Goal: Navigation & Orientation: Find specific page/section

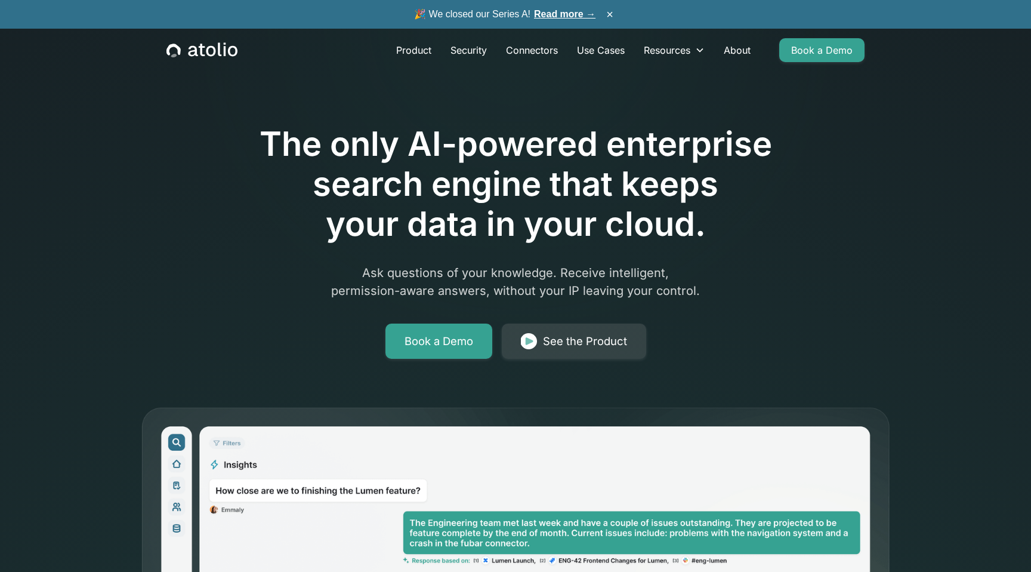
click at [565, 15] on link "Read more →" at bounding box center [564, 14] width 61 height 10
click at [735, 50] on link "About" at bounding box center [737, 50] width 46 height 24
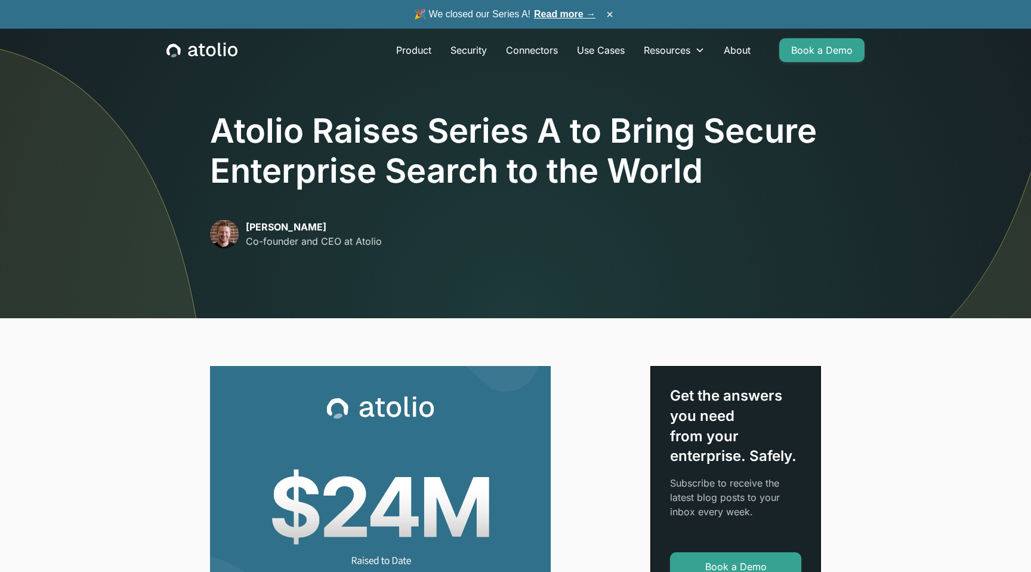
click at [301, 225] on p "[PERSON_NAME]" at bounding box center [314, 227] width 136 height 14
click at [318, 186] on h1 "Atolio Raises Series A to Bring Secure Enterprise Search to the World" at bounding box center [515, 151] width 611 height 80
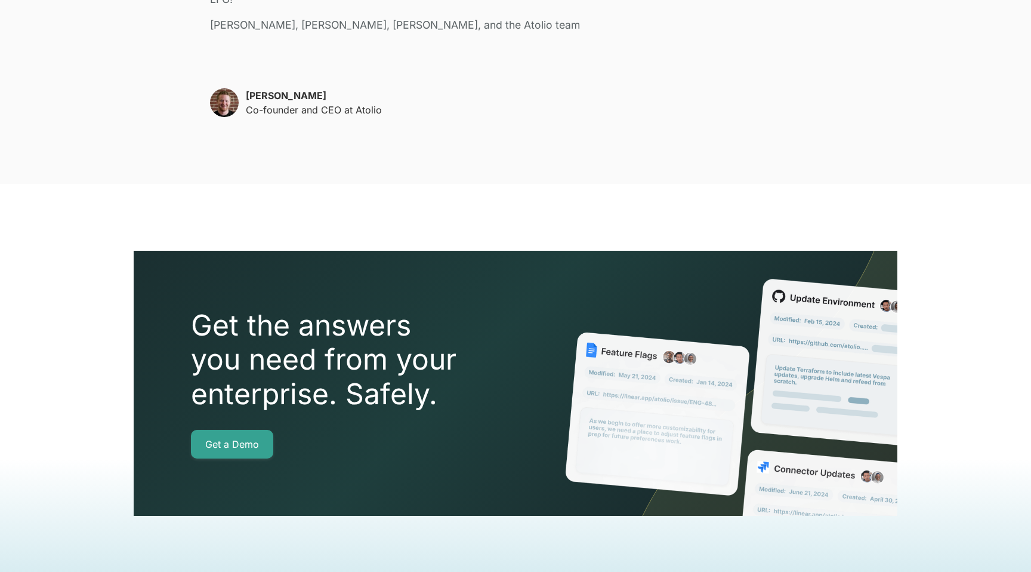
scroll to position [3075, 0]
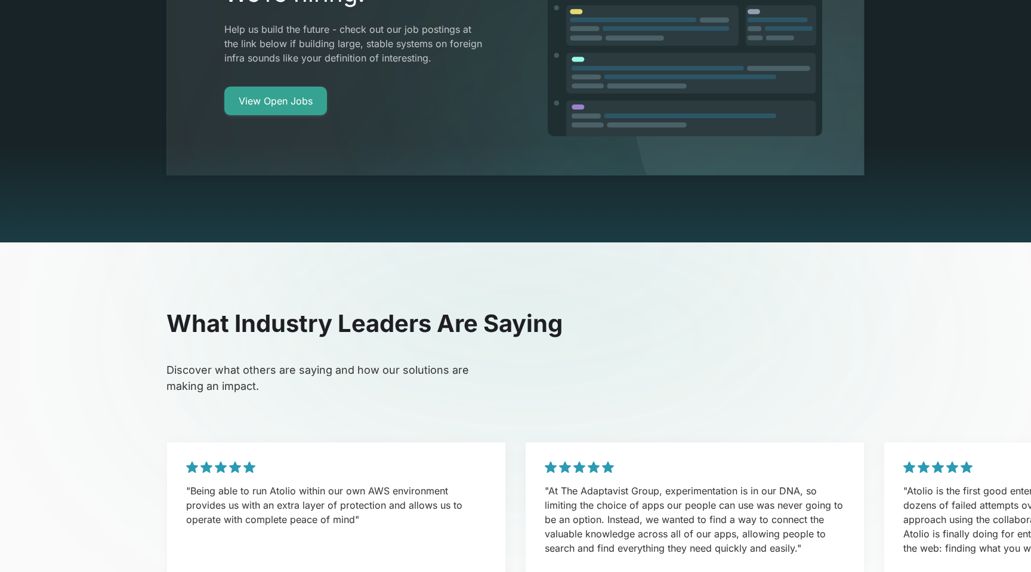
scroll to position [2392, 0]
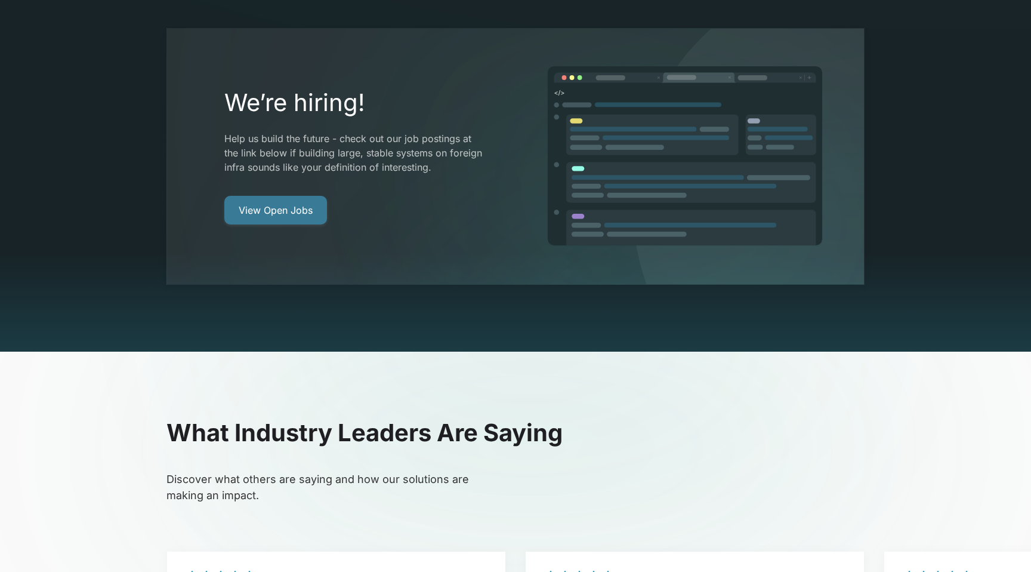
click at [287, 196] on link "View Open Jobs" at bounding box center [275, 210] width 103 height 29
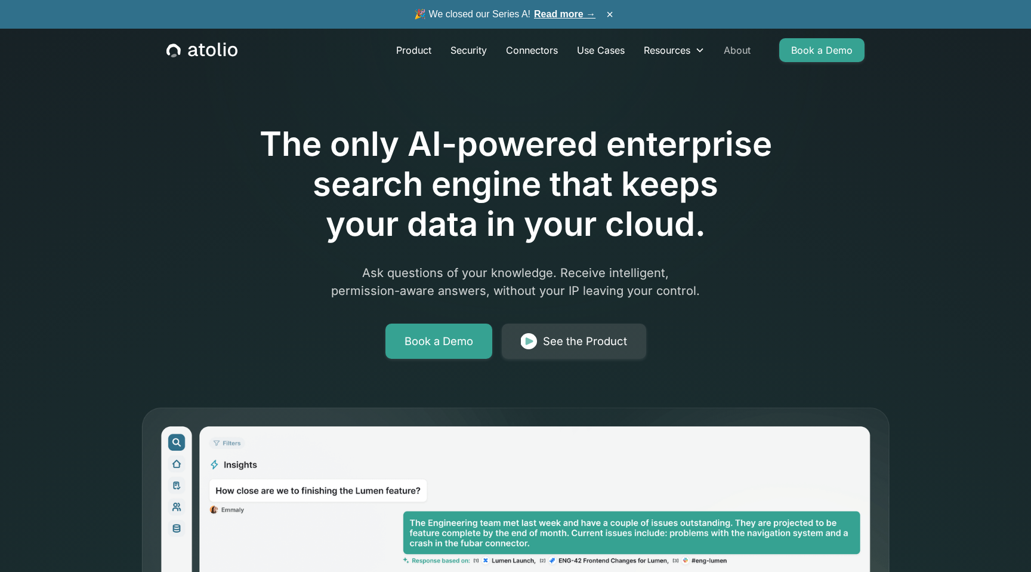
click at [737, 53] on link "About" at bounding box center [737, 50] width 46 height 24
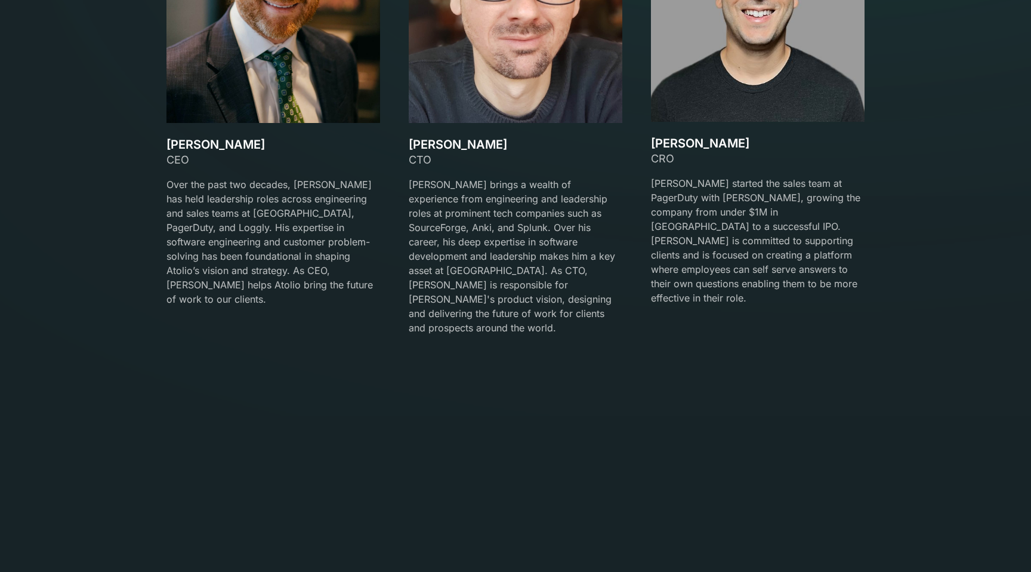
scroll to position [2171, 0]
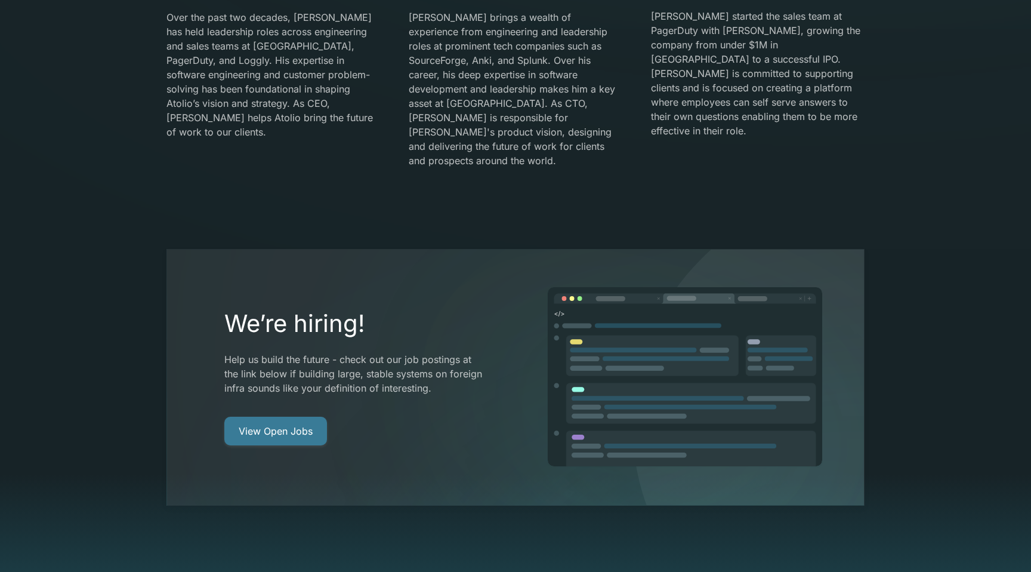
click at [282, 417] on link "View Open Jobs" at bounding box center [275, 431] width 103 height 29
